Goal: Transaction & Acquisition: Purchase product/service

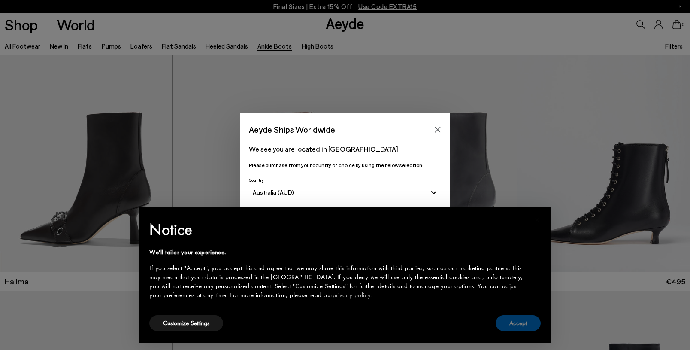
click at [522, 322] on button "Accept" at bounding box center [518, 323] width 45 height 16
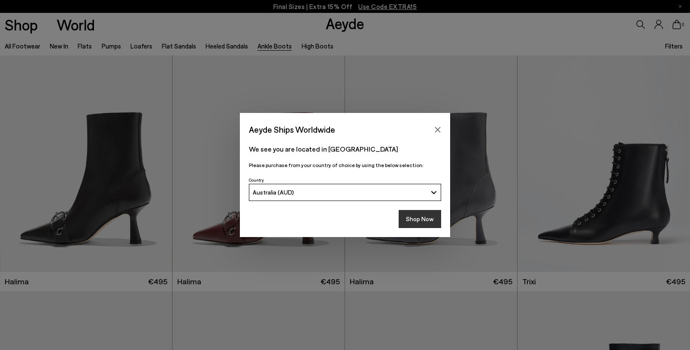
click at [434, 221] on button "Shop Now" at bounding box center [420, 219] width 43 height 18
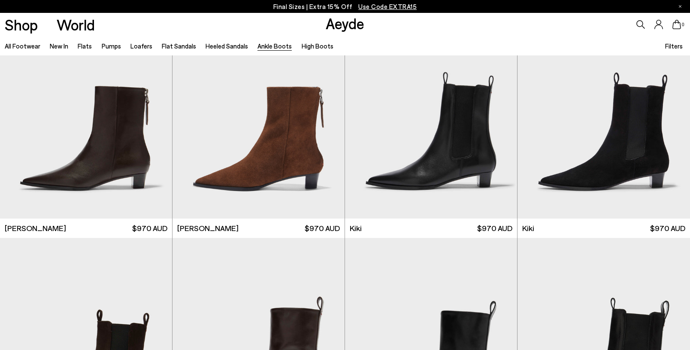
scroll to position [1445, 0]
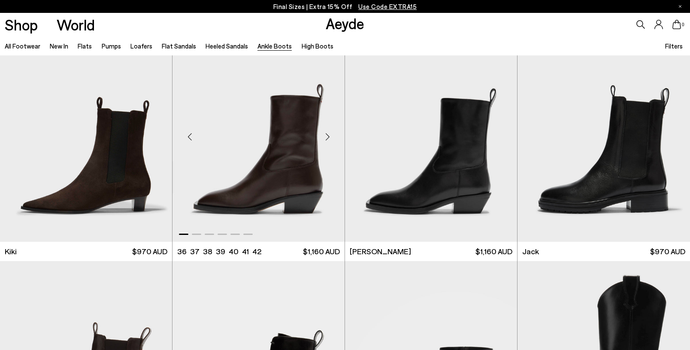
click at [327, 138] on div "Next slide" at bounding box center [328, 137] width 26 height 26
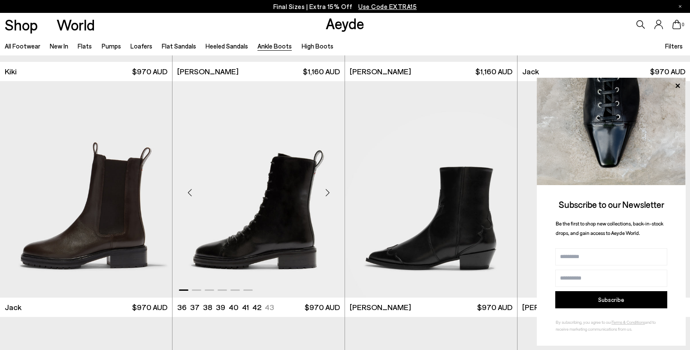
scroll to position [1630, 0]
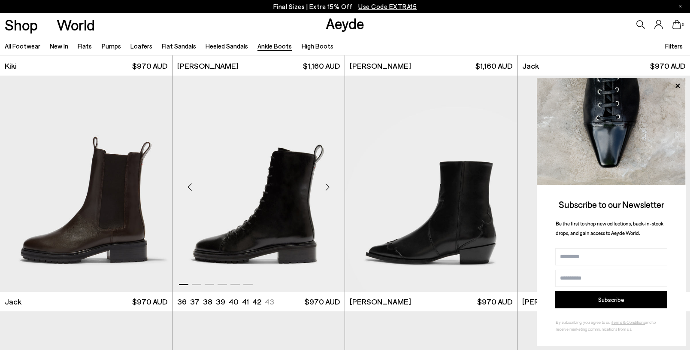
click at [325, 185] on div "Next slide" at bounding box center [328, 187] width 26 height 26
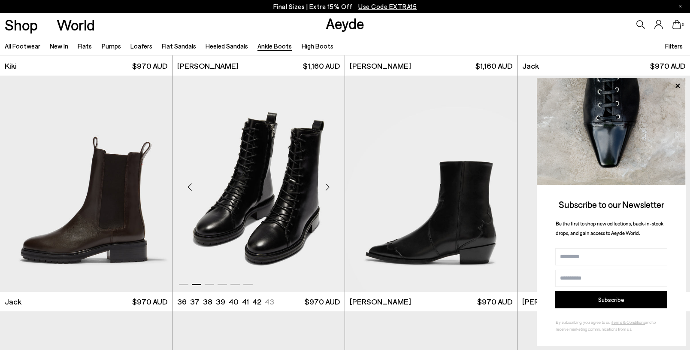
click at [326, 185] on div "Next slide" at bounding box center [328, 187] width 26 height 26
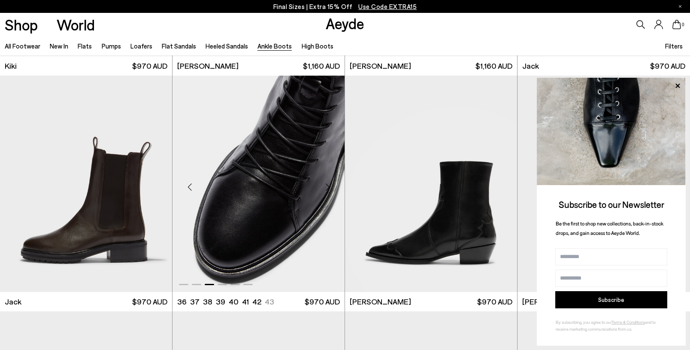
click at [330, 186] on div "Next slide" at bounding box center [328, 187] width 26 height 26
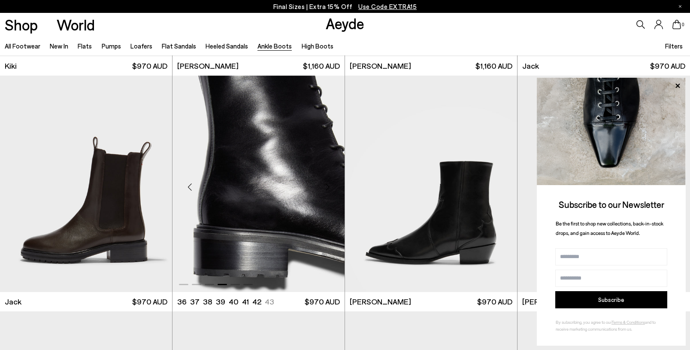
click at [330, 186] on div "Next slide" at bounding box center [328, 187] width 26 height 26
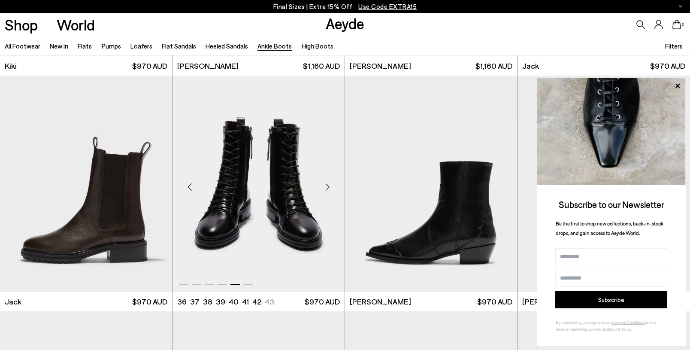
click at [330, 186] on div "Next slide" at bounding box center [328, 187] width 26 height 26
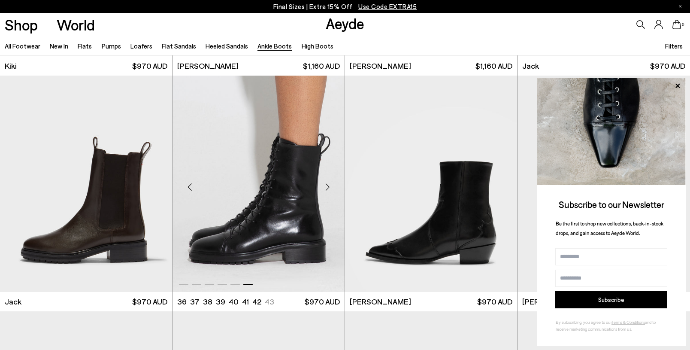
click at [330, 186] on div "Next slide" at bounding box center [328, 187] width 26 height 26
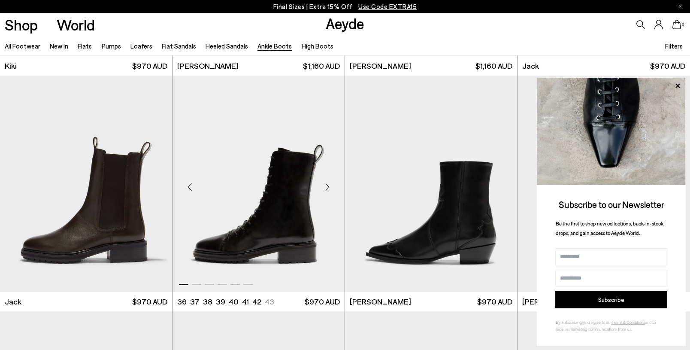
click at [330, 186] on div "Next slide" at bounding box center [328, 187] width 26 height 26
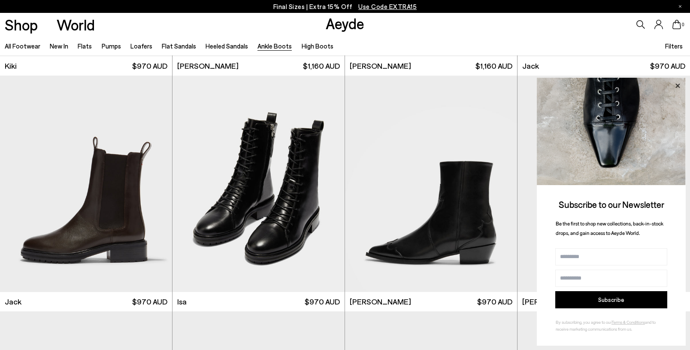
click at [678, 87] on icon at bounding box center [677, 85] width 11 height 11
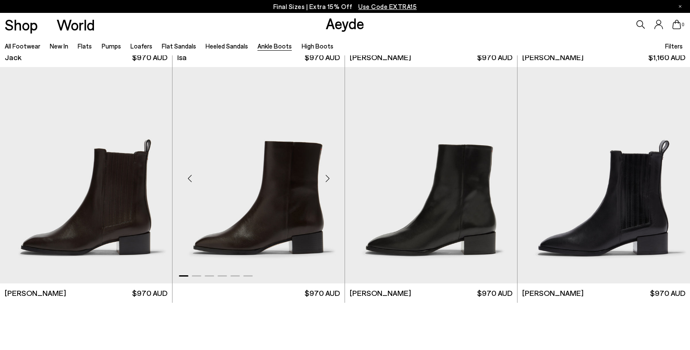
scroll to position [1661, 0]
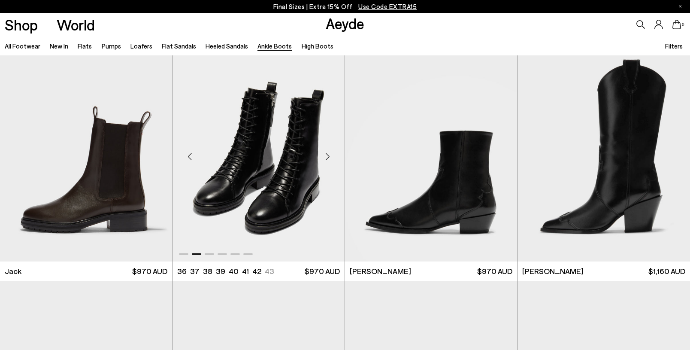
click at [328, 155] on div "Next slide" at bounding box center [328, 157] width 26 height 26
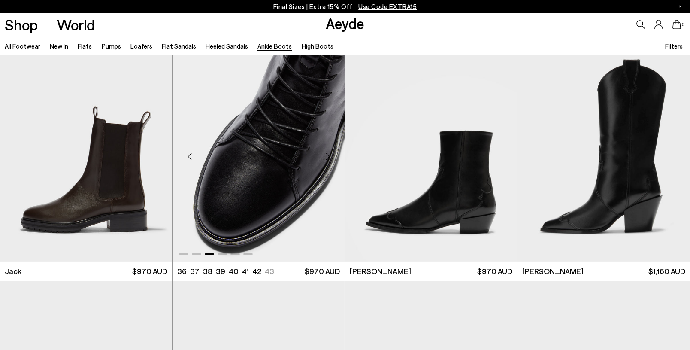
click at [328, 155] on div "Next slide" at bounding box center [328, 157] width 26 height 26
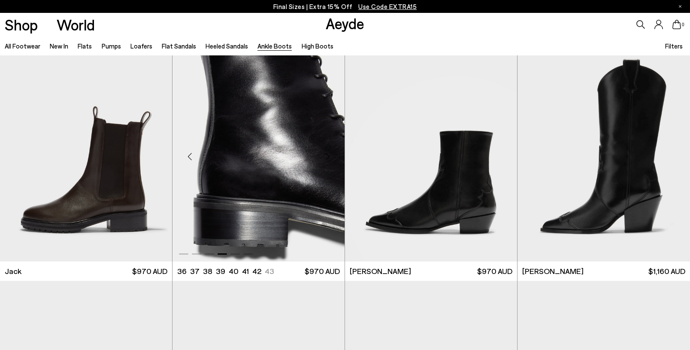
click at [328, 155] on div "Next slide" at bounding box center [328, 157] width 26 height 26
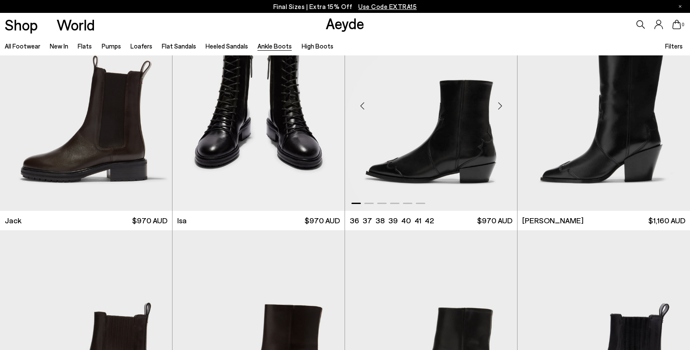
scroll to position [1667, 0]
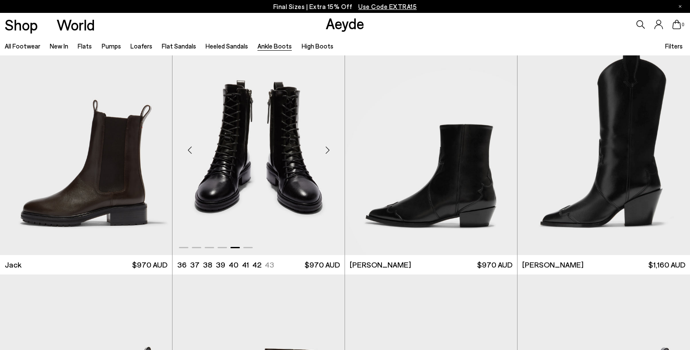
click at [328, 150] on div "Next slide" at bounding box center [328, 150] width 26 height 26
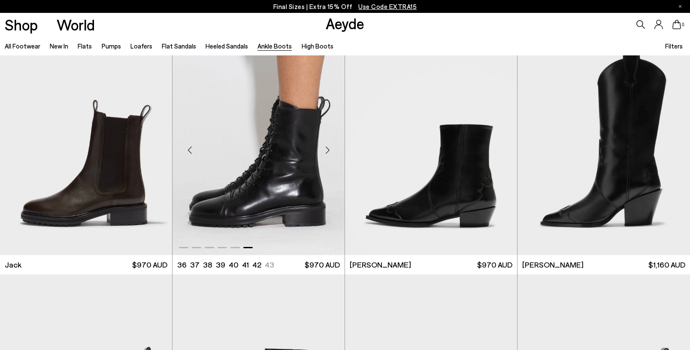
click at [326, 150] on div "Next slide" at bounding box center [328, 150] width 26 height 26
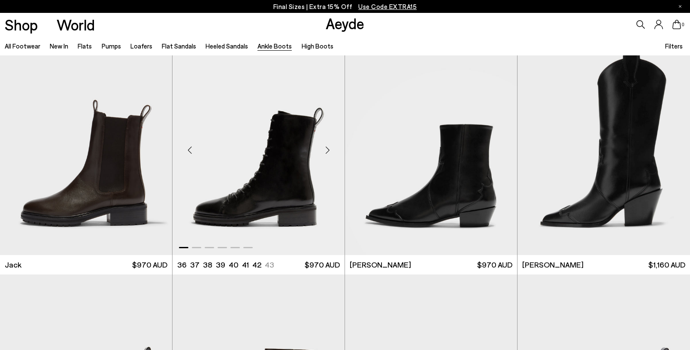
click at [326, 150] on div "Next slide" at bounding box center [328, 150] width 26 height 26
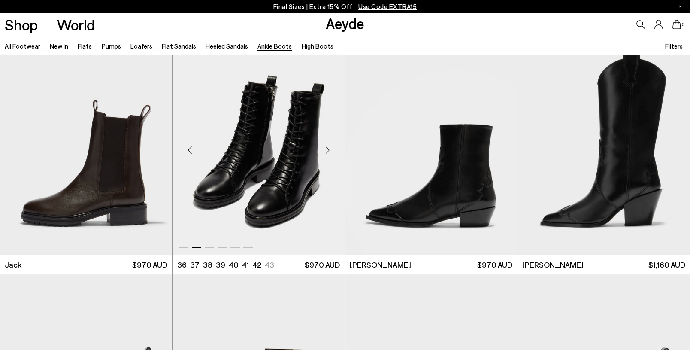
click at [326, 150] on div "Next slide" at bounding box center [328, 150] width 26 height 26
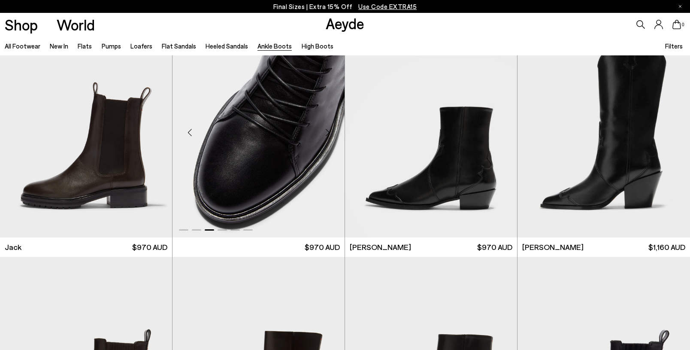
scroll to position [1641, 0]
